Goal: Find specific page/section: Find specific page/section

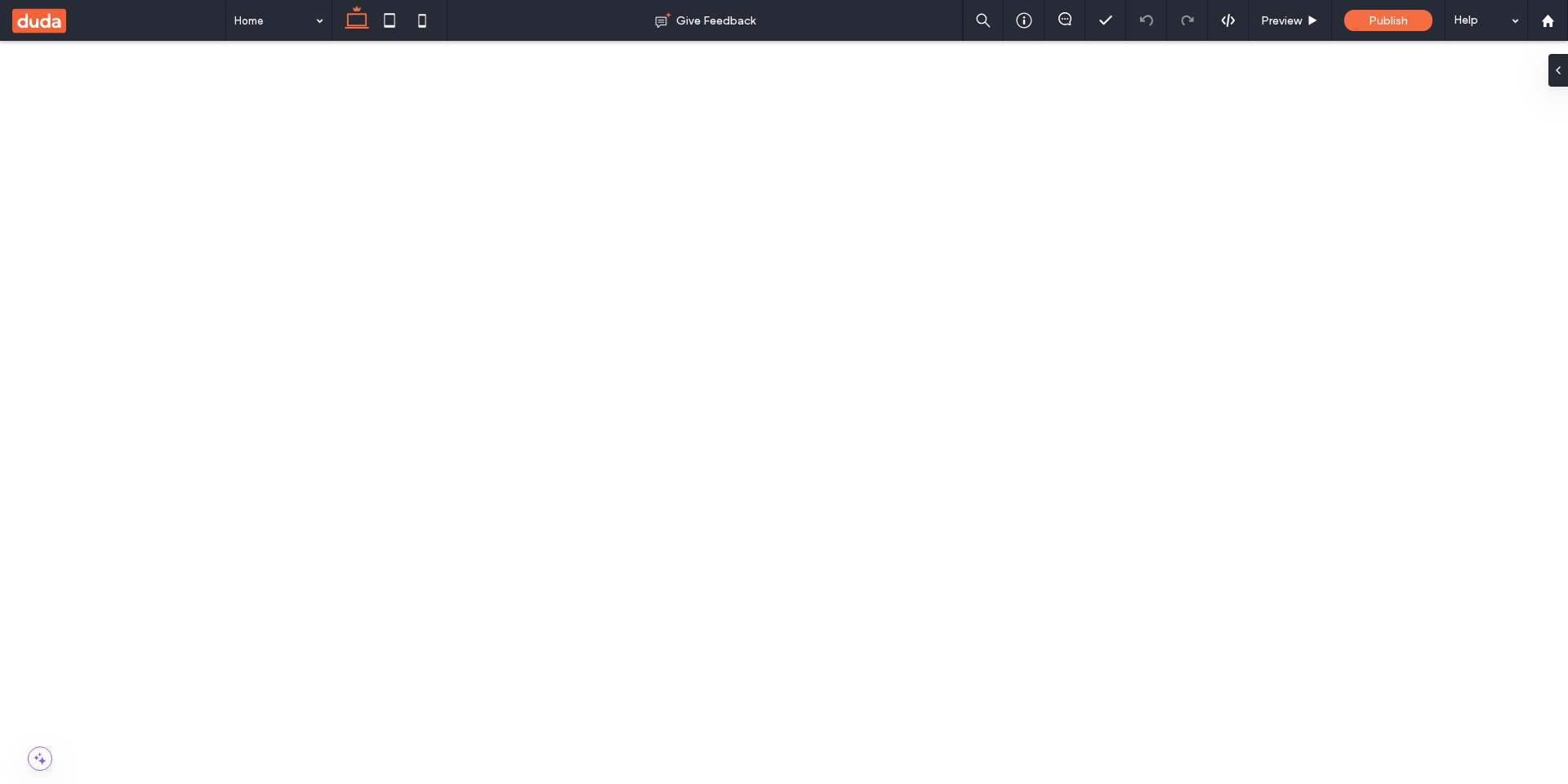
click at [379, 18] on icon at bounding box center [389, 20] width 33 height 33
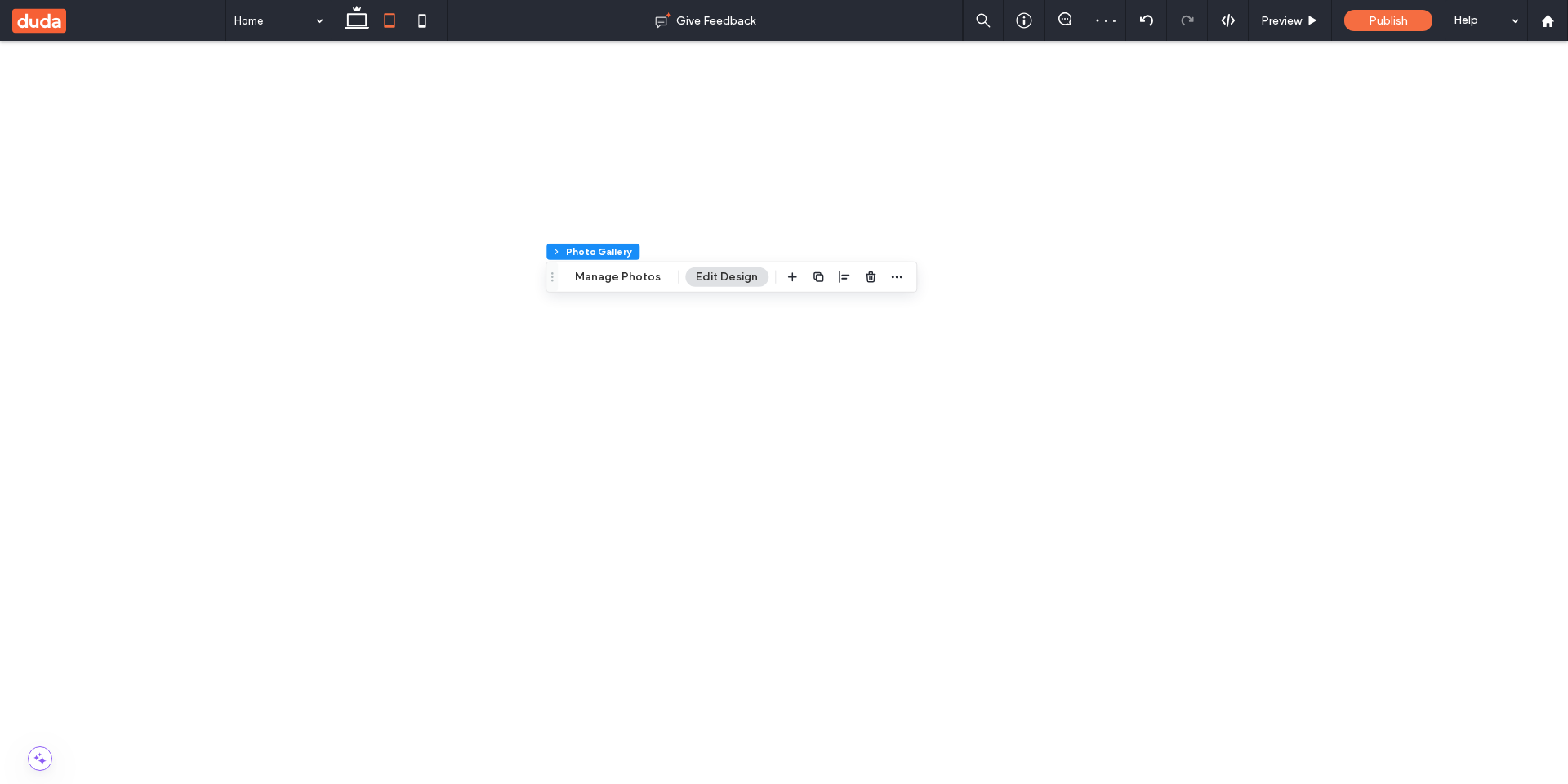
scroll to position [294, 0]
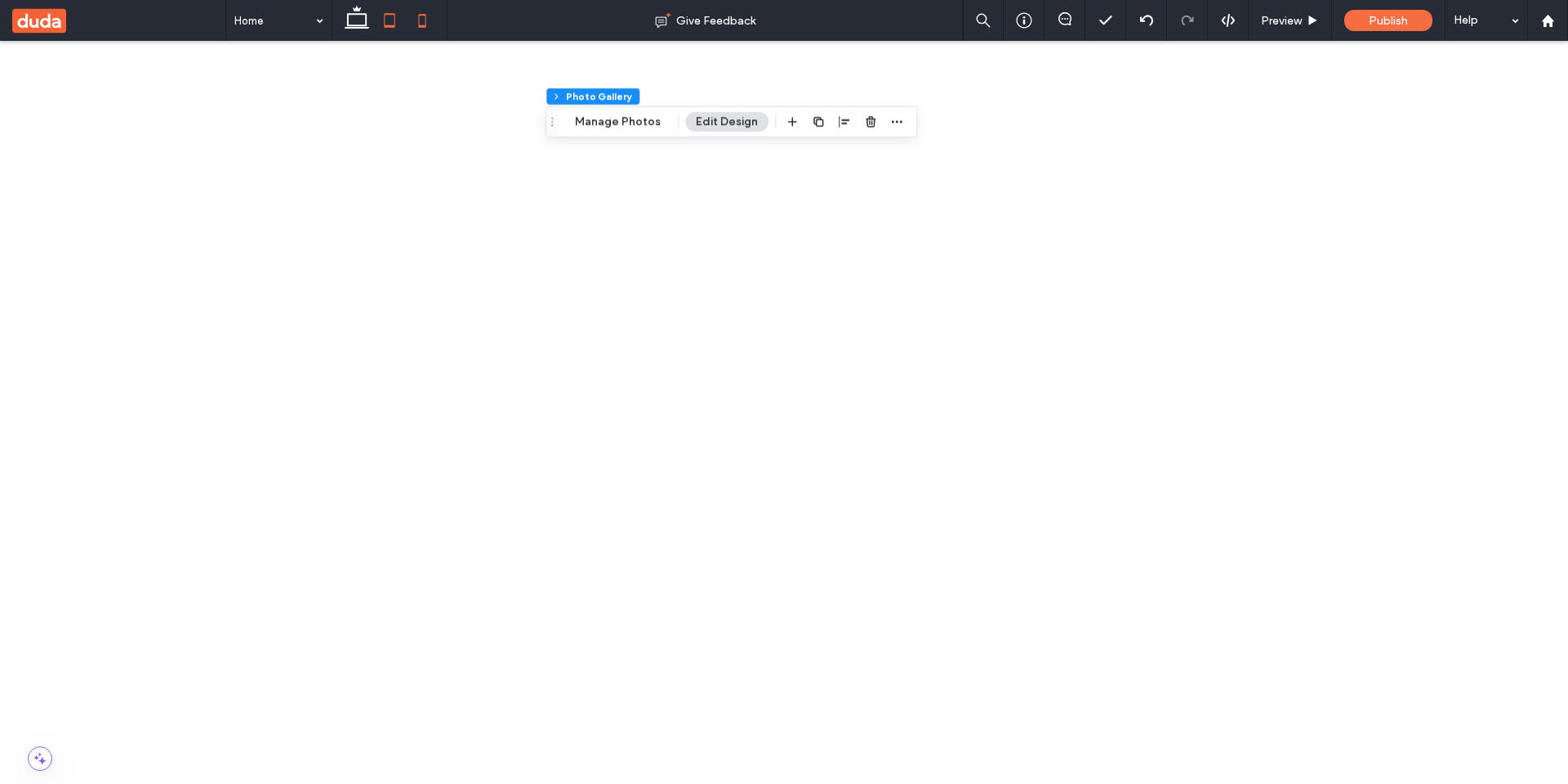
click at [430, 20] on icon at bounding box center [422, 20] width 33 height 33
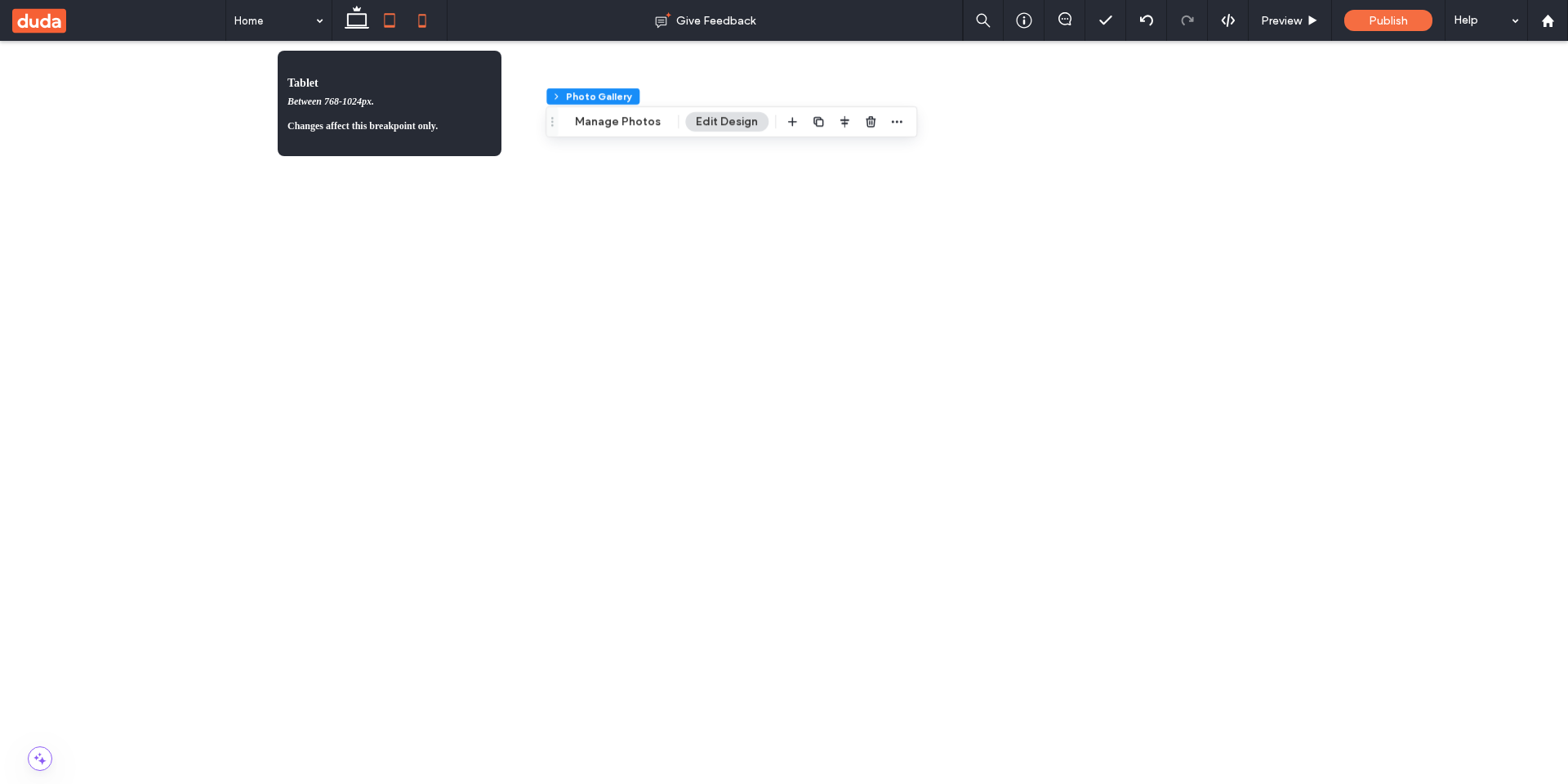
click at [394, 26] on use at bounding box center [390, 20] width 11 height 14
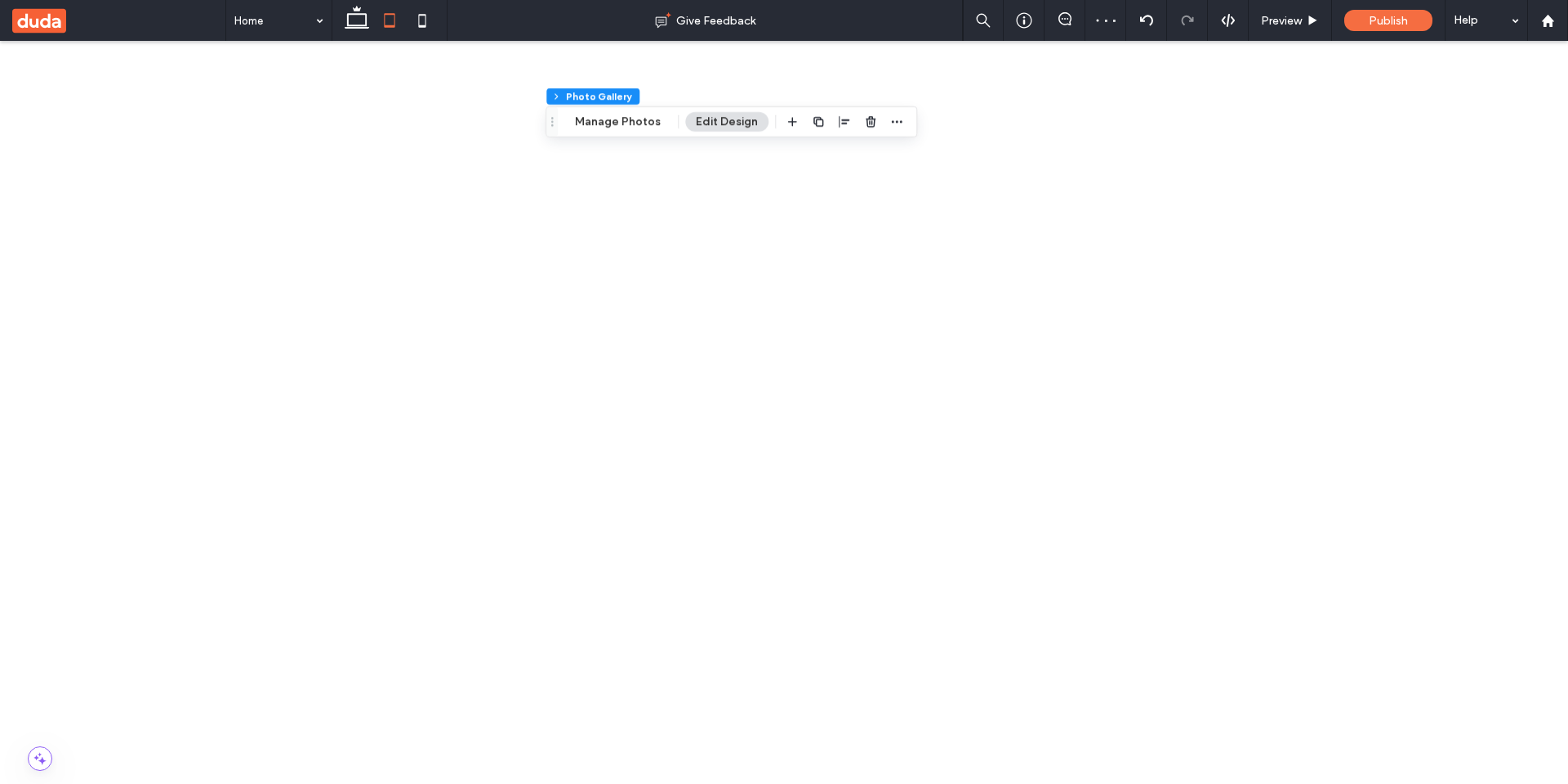
scroll to position [299, 0]
click at [415, 26] on icon at bounding box center [422, 20] width 33 height 33
click at [354, 22] on icon at bounding box center [356, 20] width 33 height 33
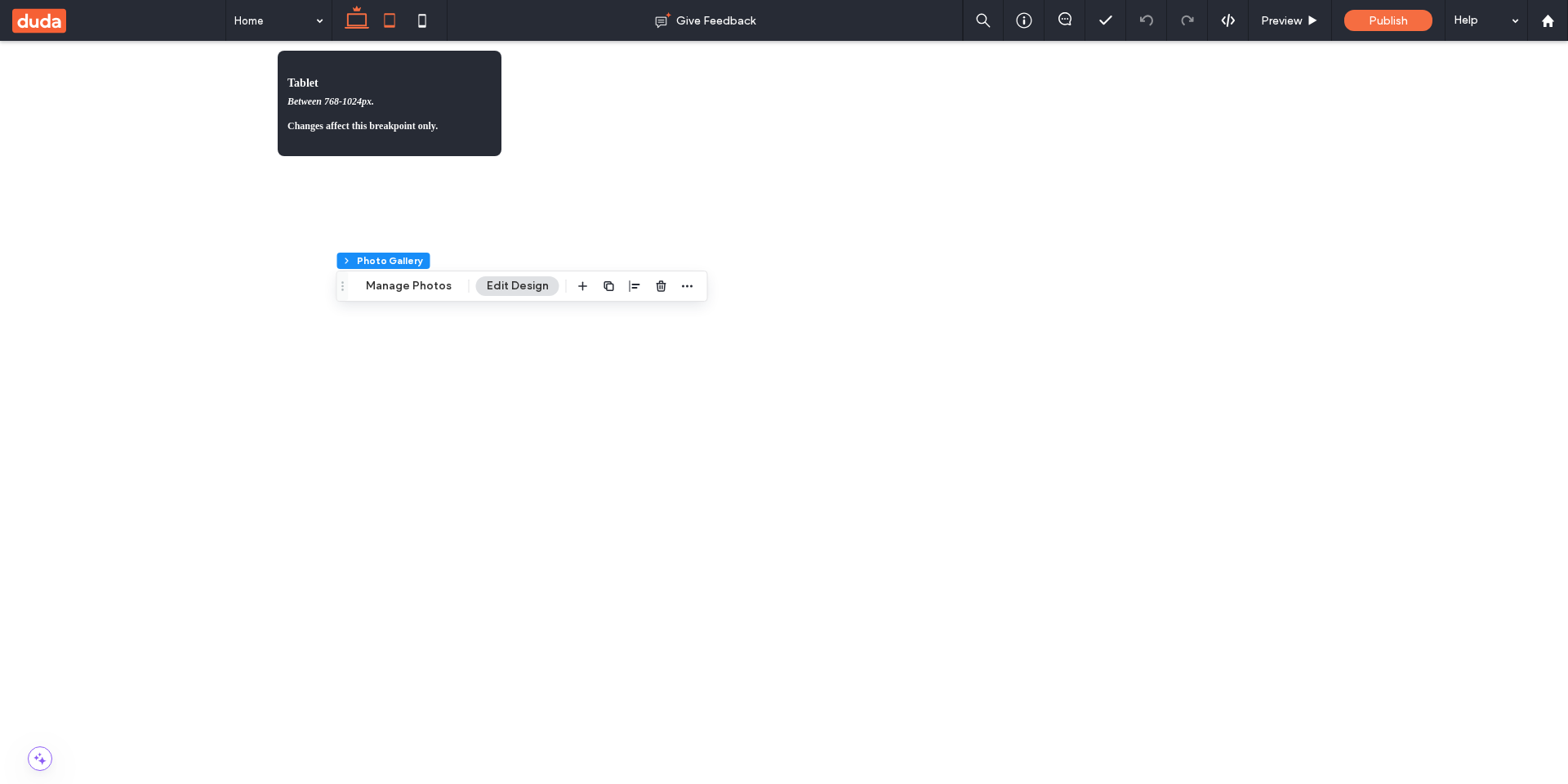
click at [391, 26] on use at bounding box center [390, 20] width 11 height 14
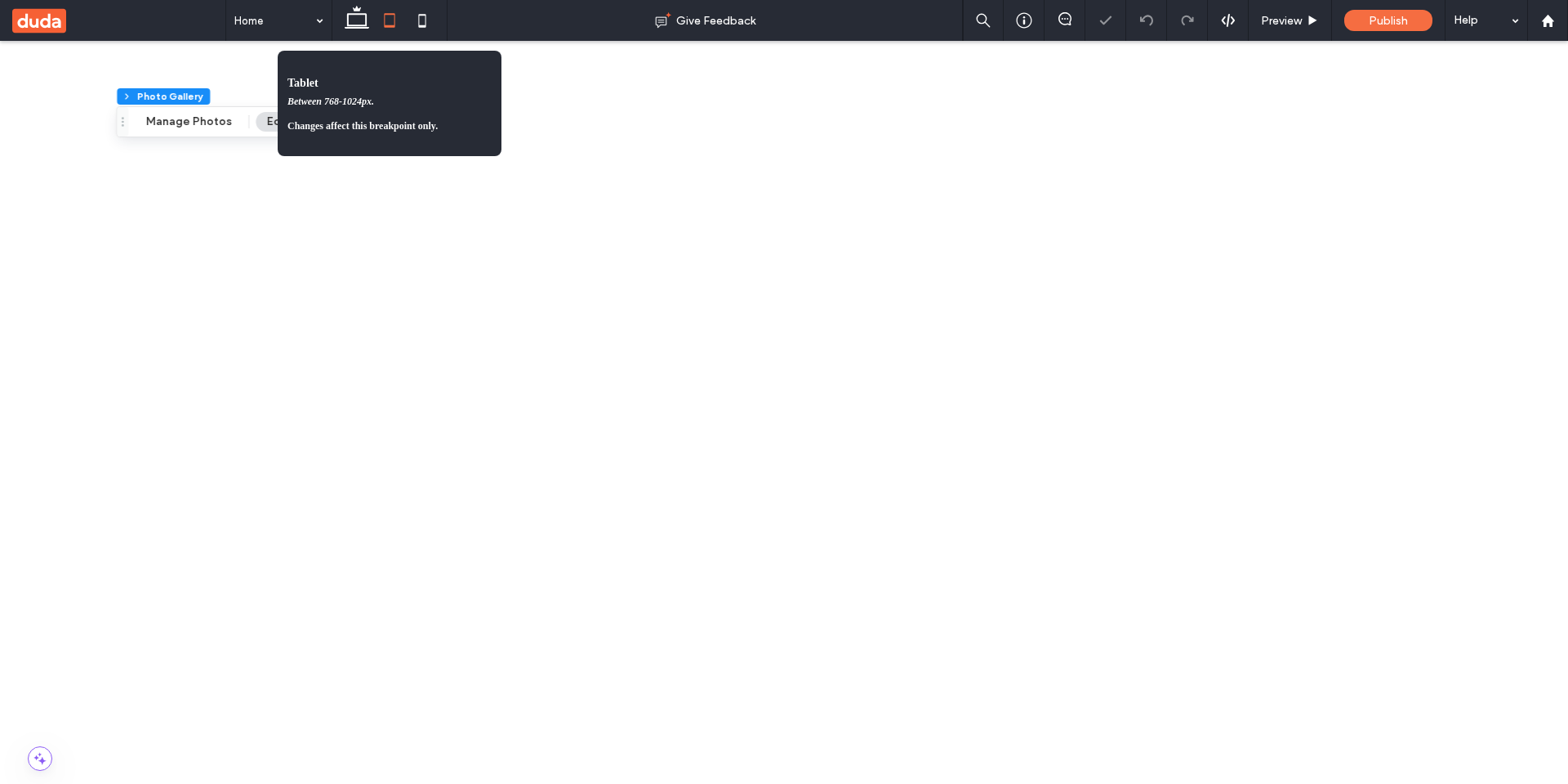
scroll to position [315, 0]
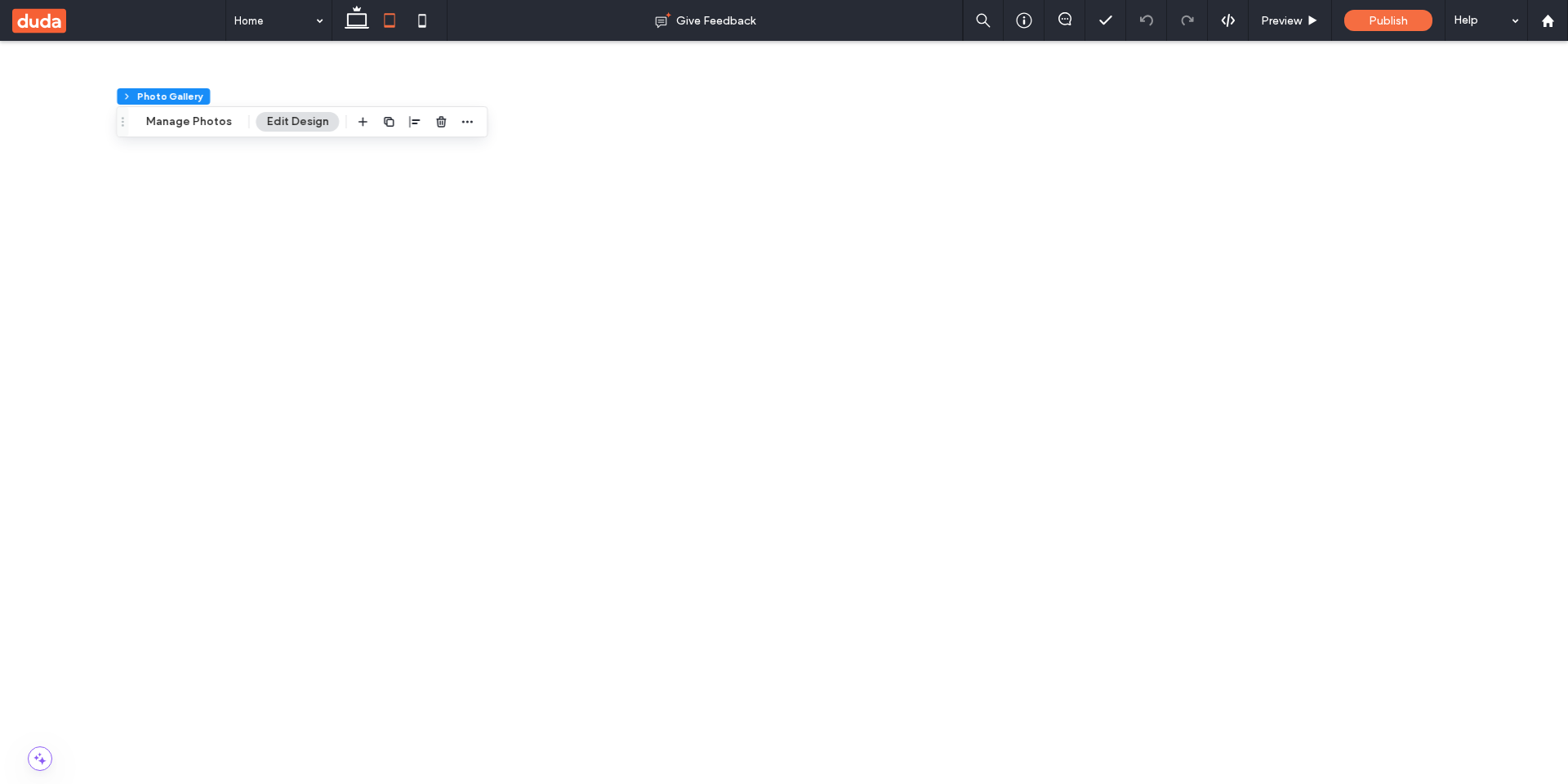
click at [428, 22] on icon at bounding box center [422, 20] width 33 height 33
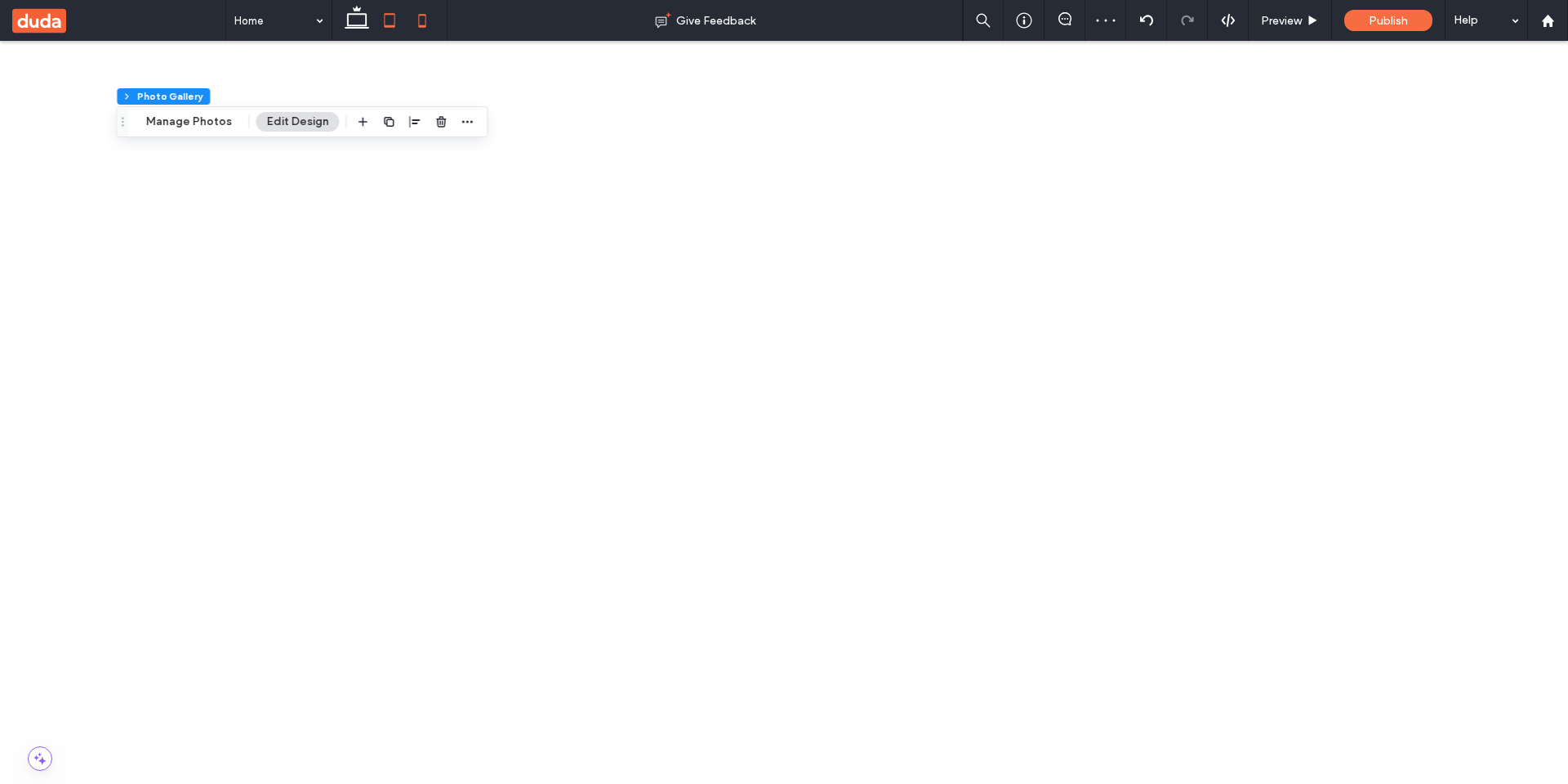
scroll to position [449, 0]
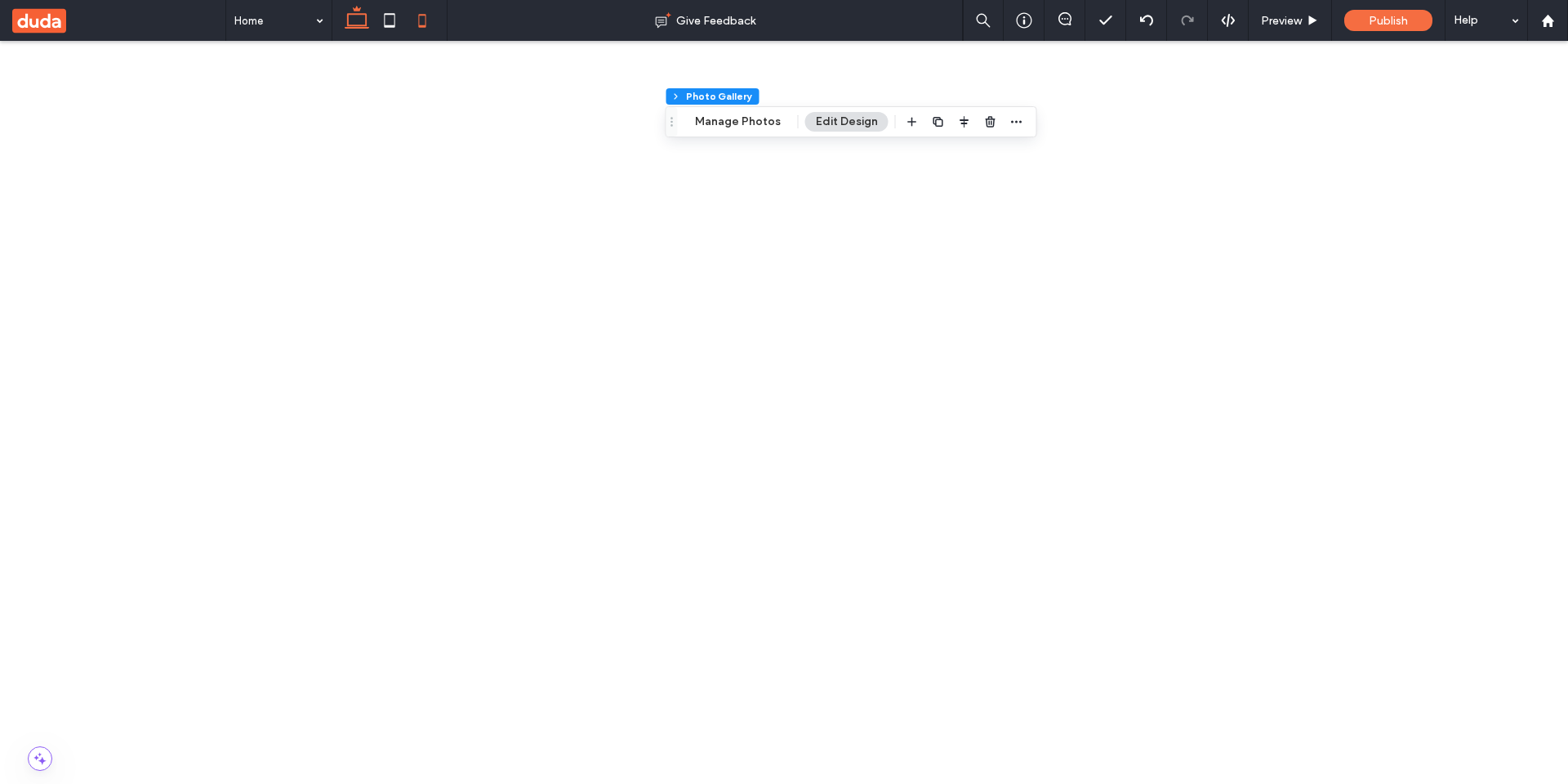
click at [370, 34] on icon at bounding box center [356, 20] width 33 height 33
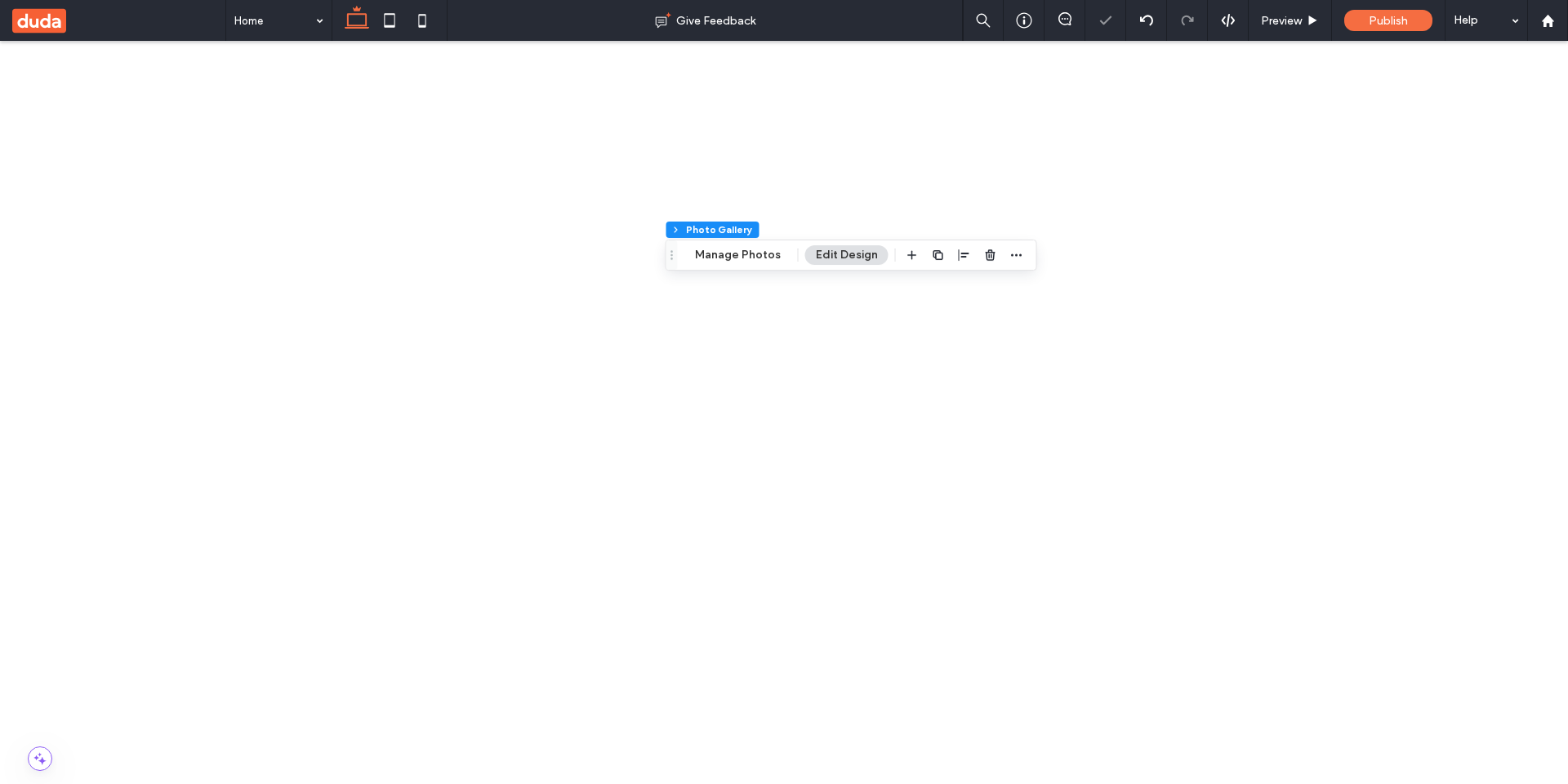
scroll to position [227, 0]
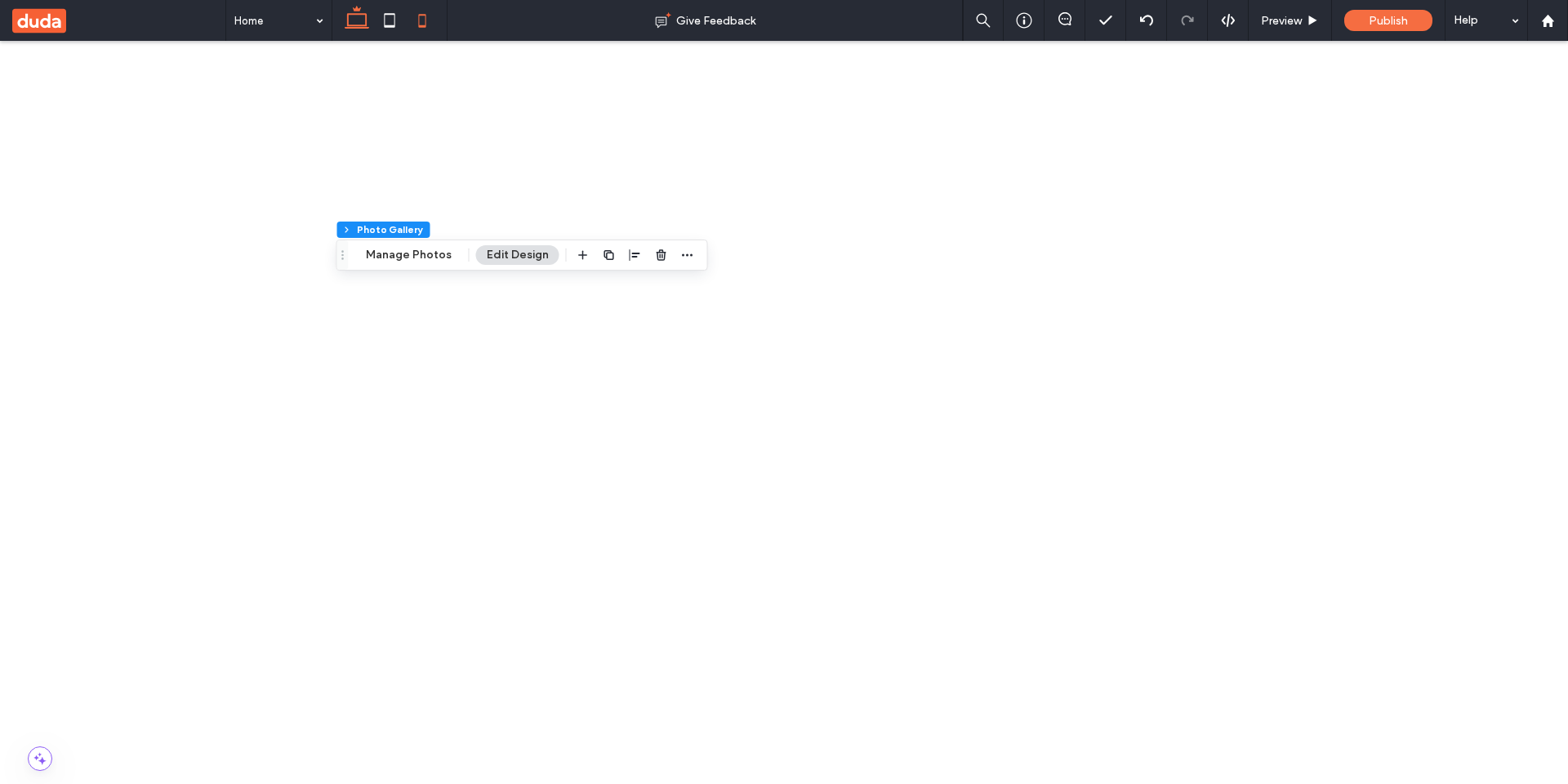
click at [423, 24] on icon at bounding box center [422, 20] width 33 height 33
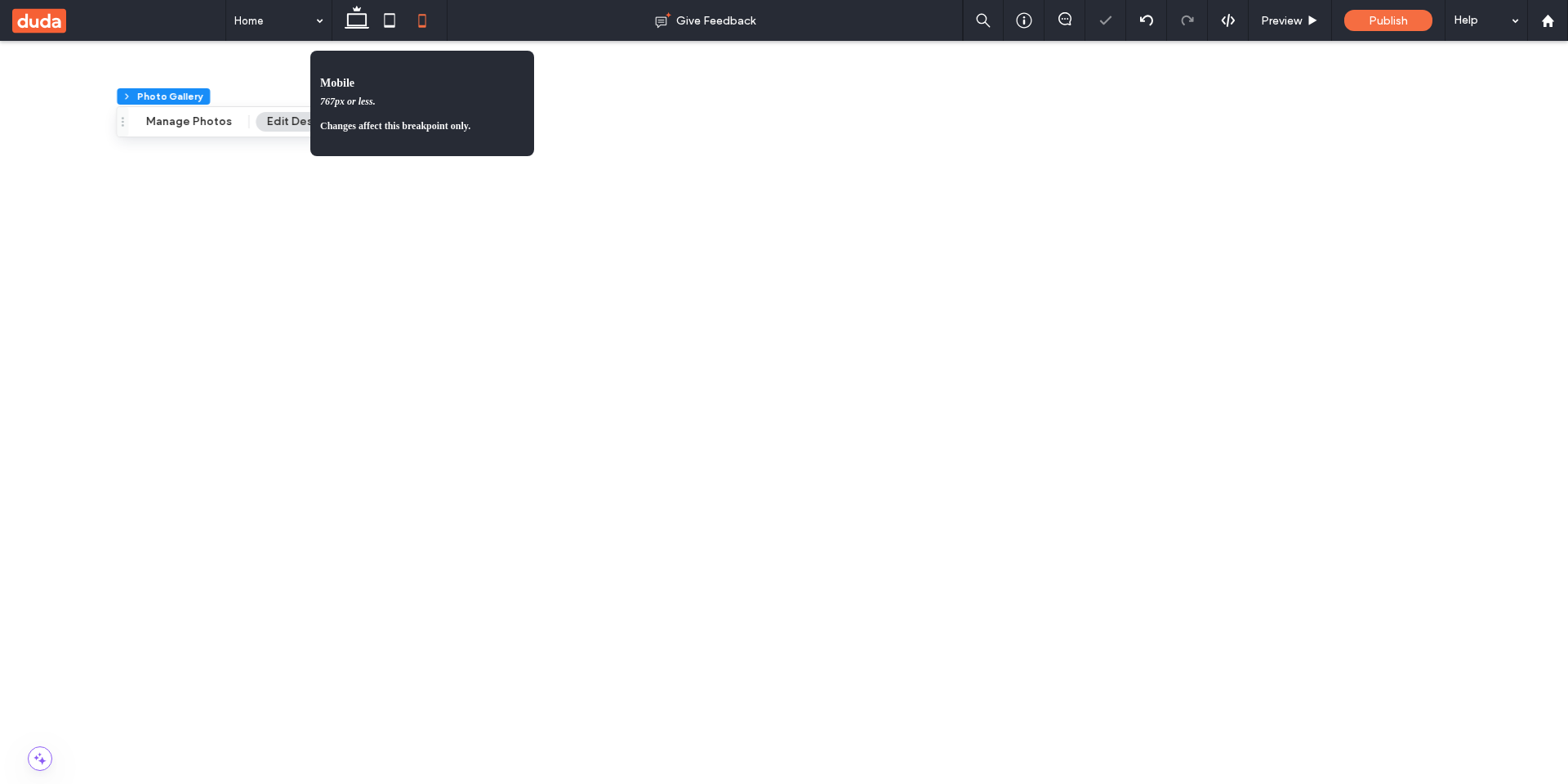
scroll to position [449, 0]
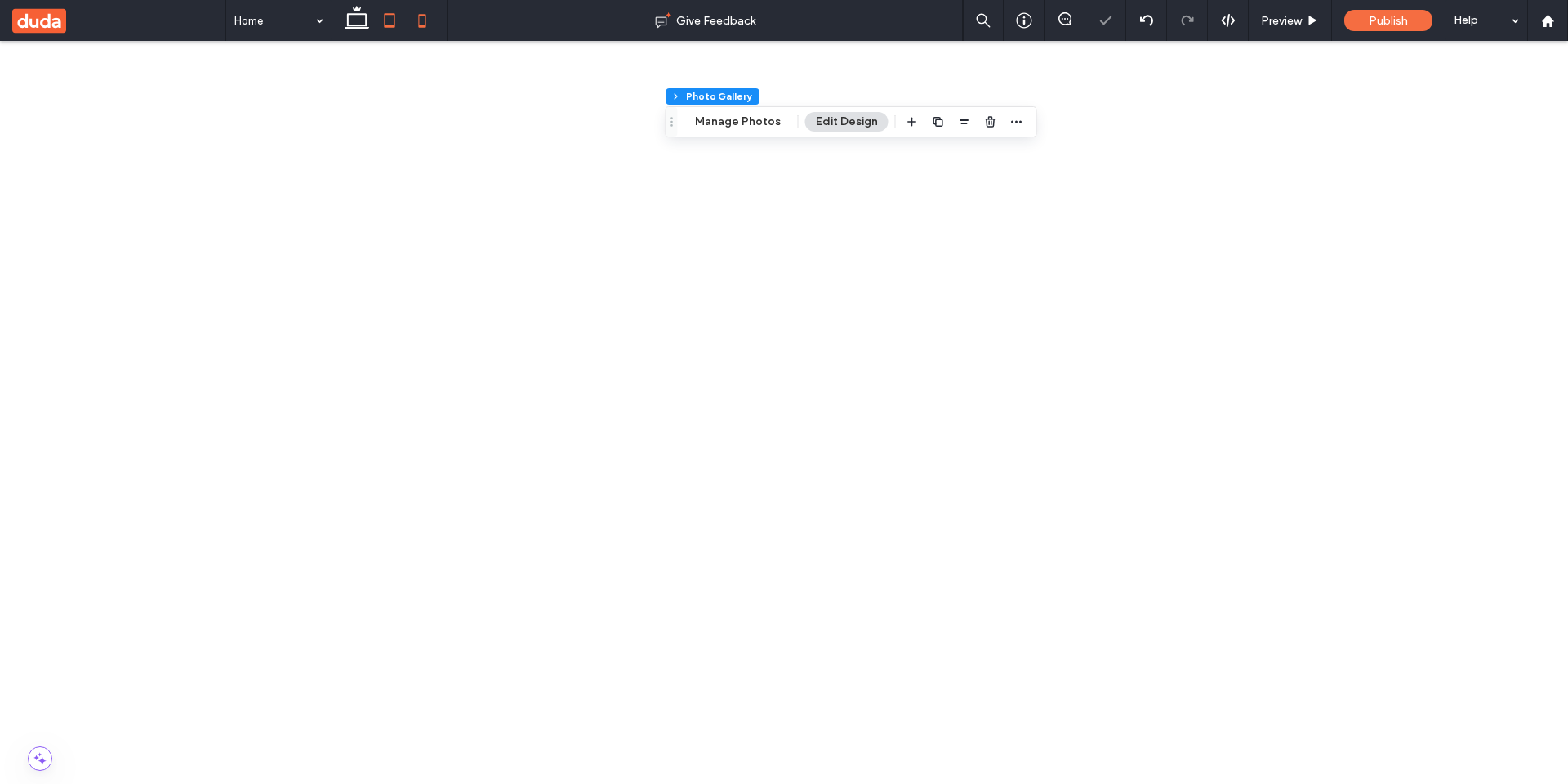
click at [389, 26] on use at bounding box center [390, 20] width 11 height 14
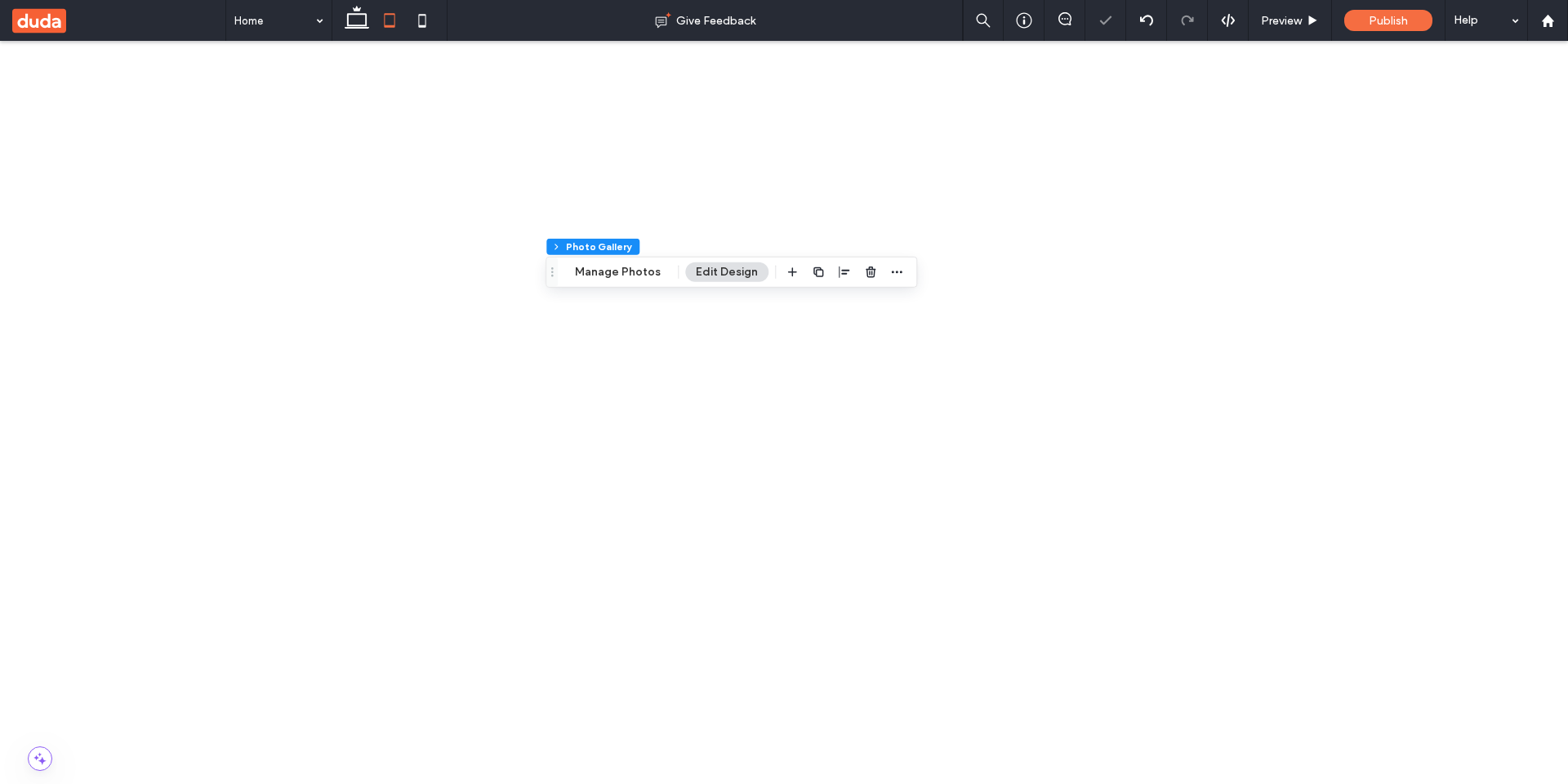
scroll to position [103, 0]
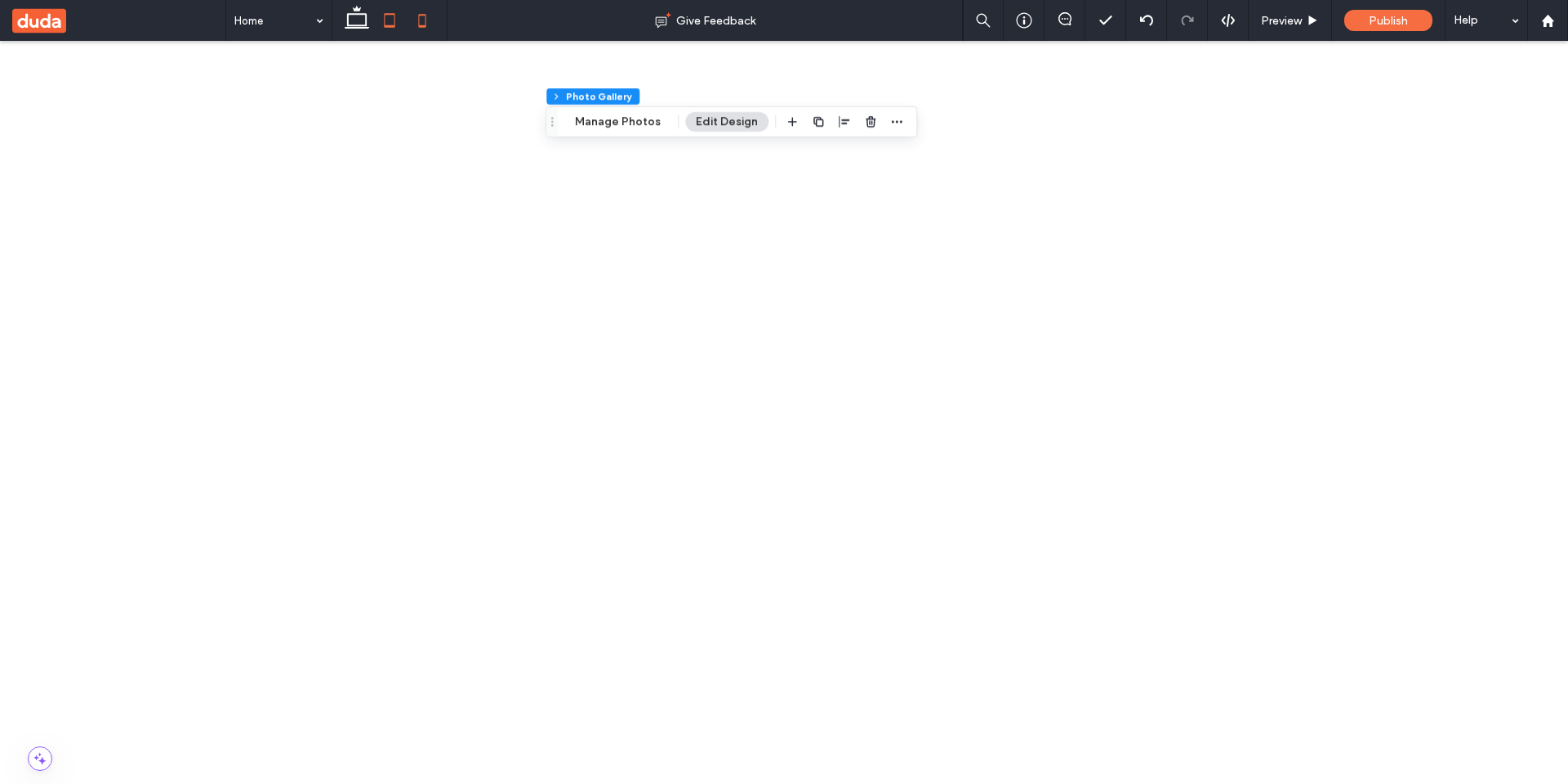
click at [416, 11] on icon at bounding box center [422, 20] width 33 height 33
click at [342, 17] on icon at bounding box center [356, 20] width 33 height 33
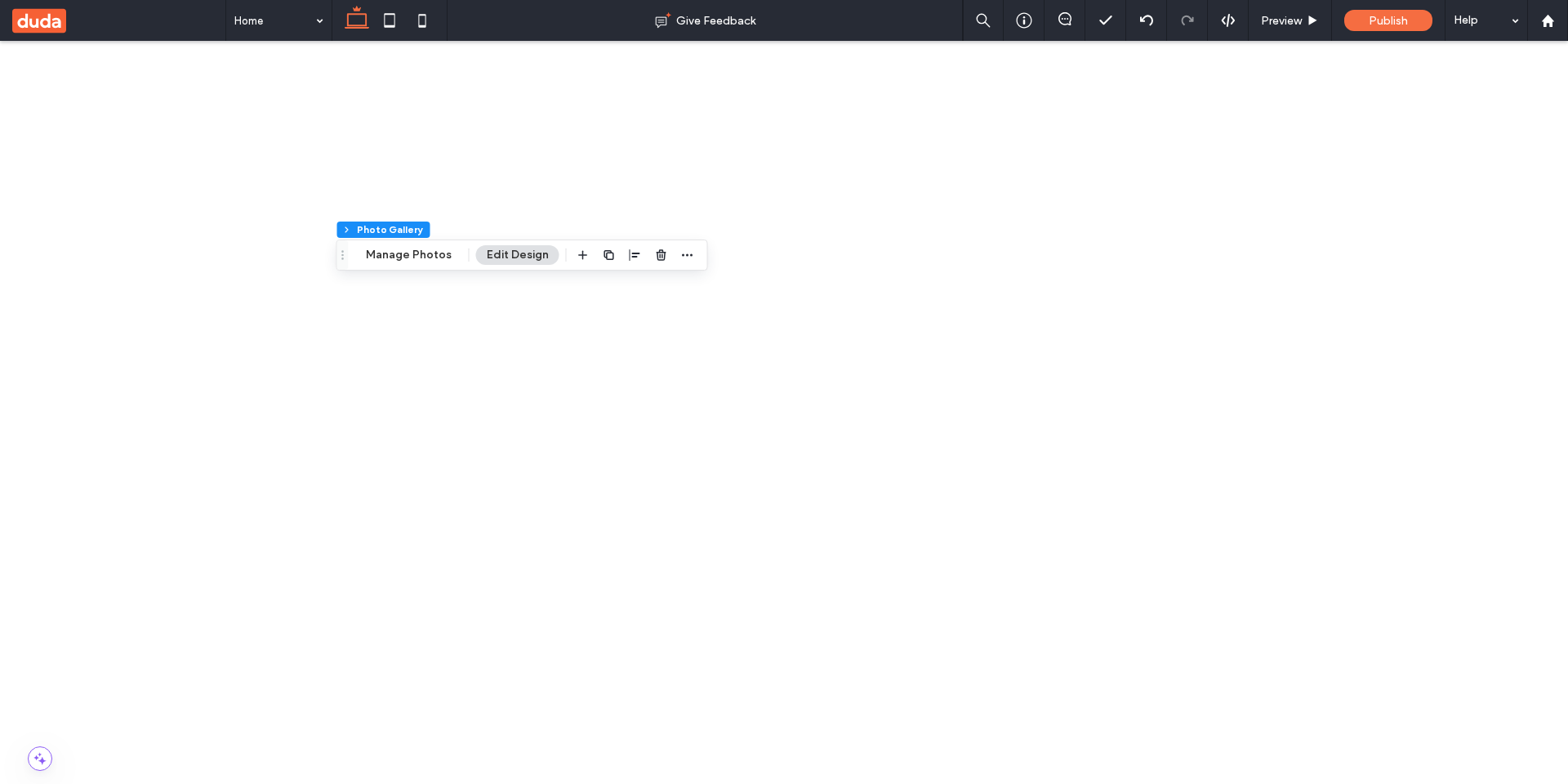
scroll to position [196, 0]
drag, startPoint x: 1467, startPoint y: 619, endPoint x: 1331, endPoint y: 625, distance: 136.1
copy span "Text & button position"
